Goal: Register for event/course

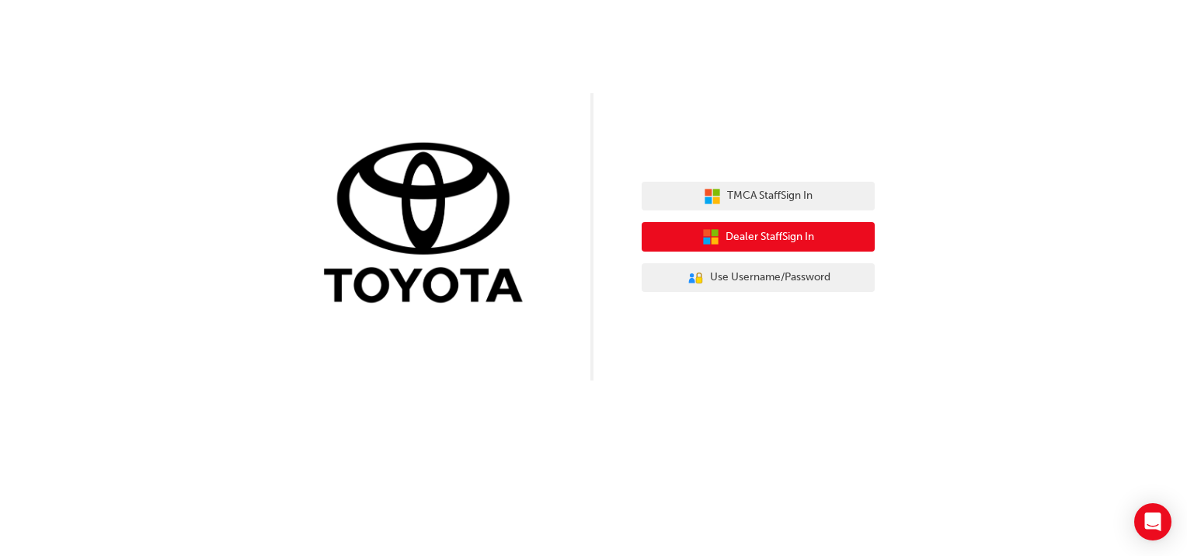
click at [795, 236] on span "Dealer Staff Sign In" at bounding box center [770, 237] width 89 height 18
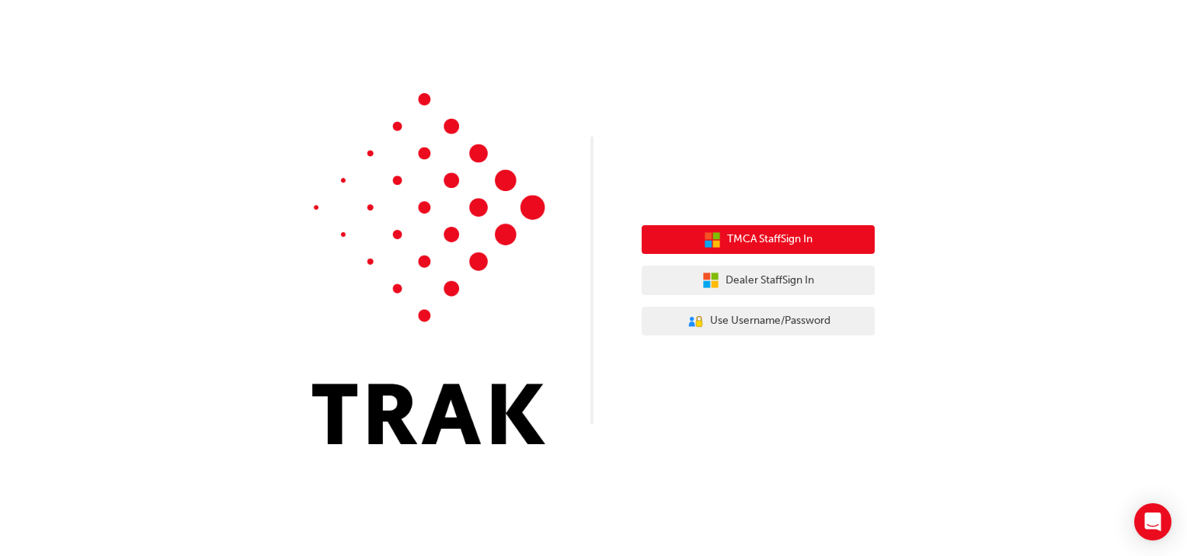
click at [824, 242] on button "TMCA Staff Sign In" at bounding box center [758, 240] width 233 height 30
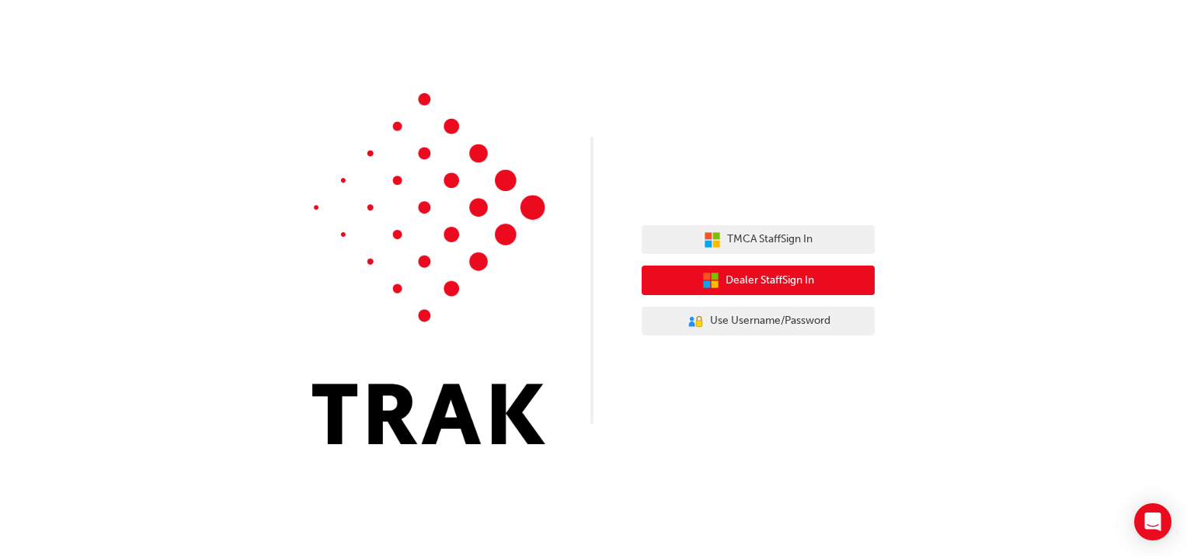
click at [790, 284] on span "Dealer Staff Sign In" at bounding box center [770, 281] width 89 height 18
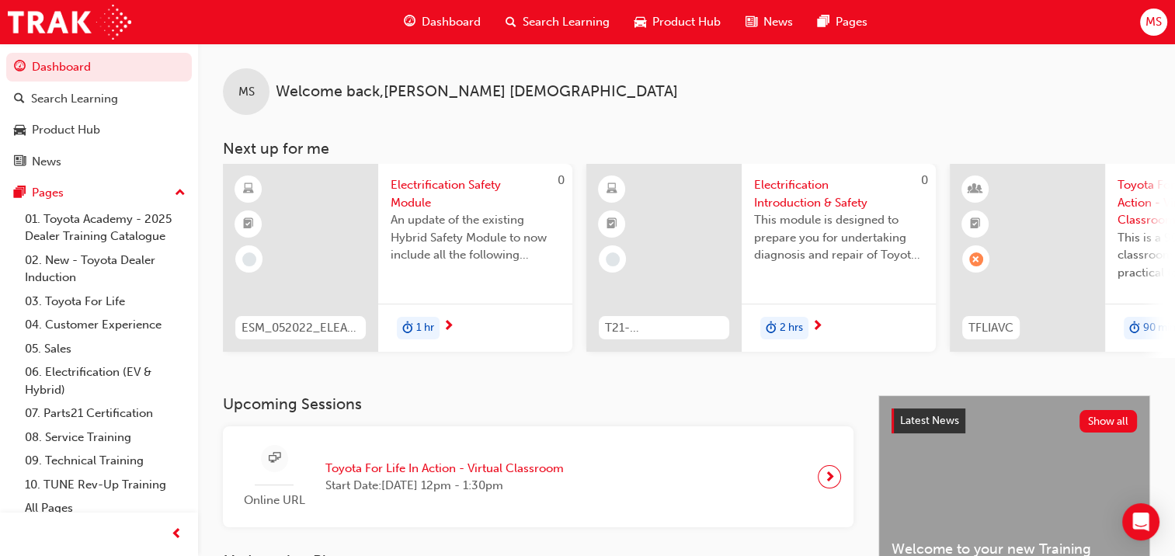
click at [472, 468] on span "Toyota For Life In Action - Virtual Classroom" at bounding box center [444, 469] width 238 height 18
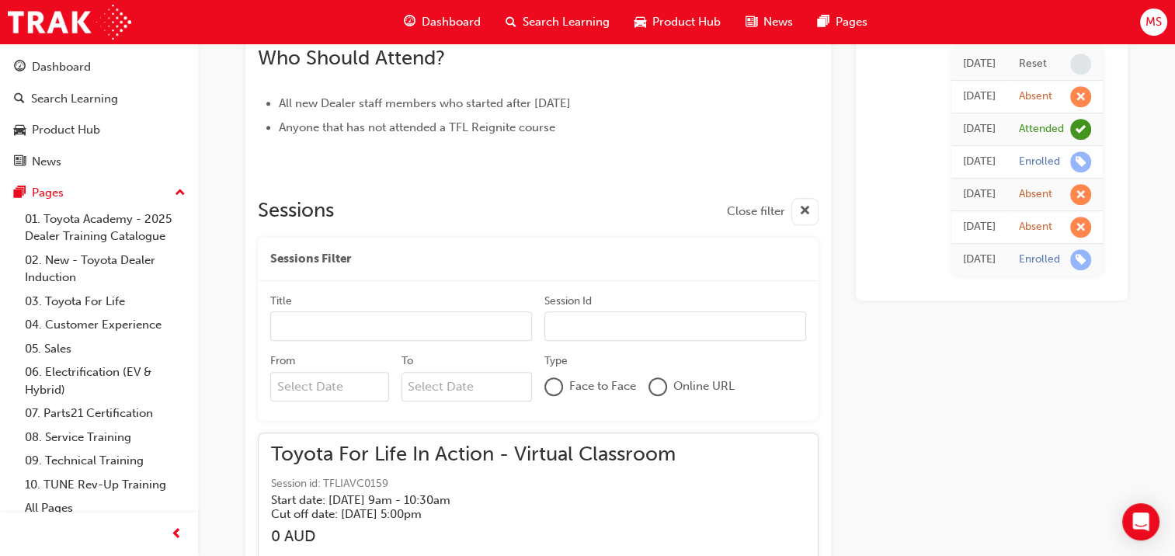
scroll to position [1457, 0]
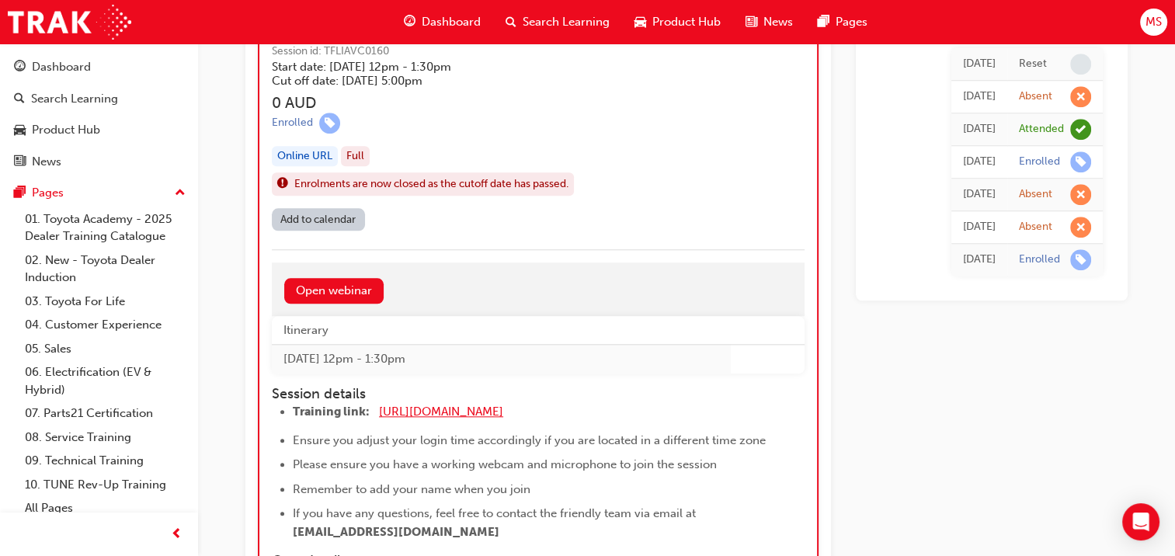
click at [463, 412] on span "[URL][DOMAIN_NAME]" at bounding box center [441, 412] width 124 height 14
